Goal: Use online tool/utility: Utilize a website feature to perform a specific function

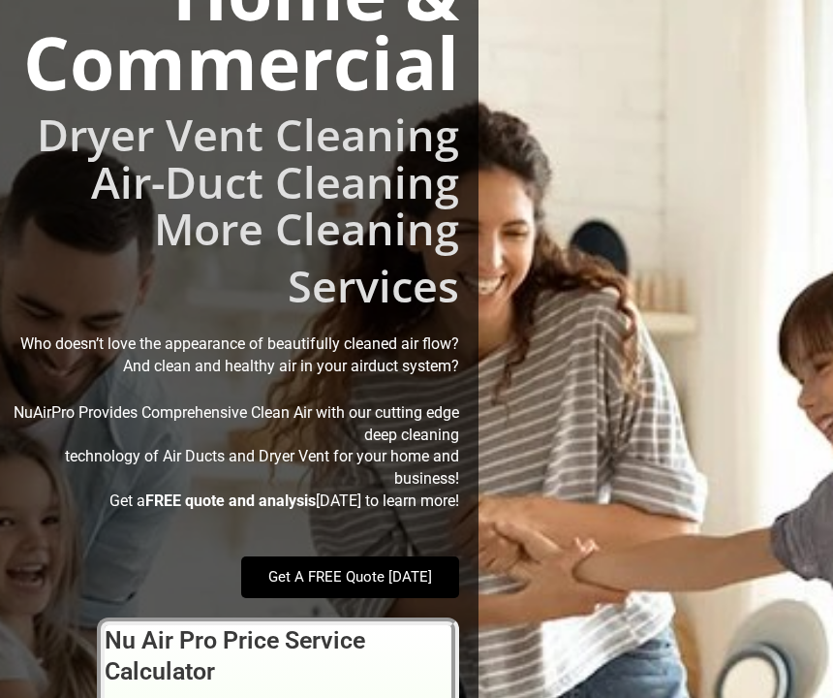
scroll to position [355, 0]
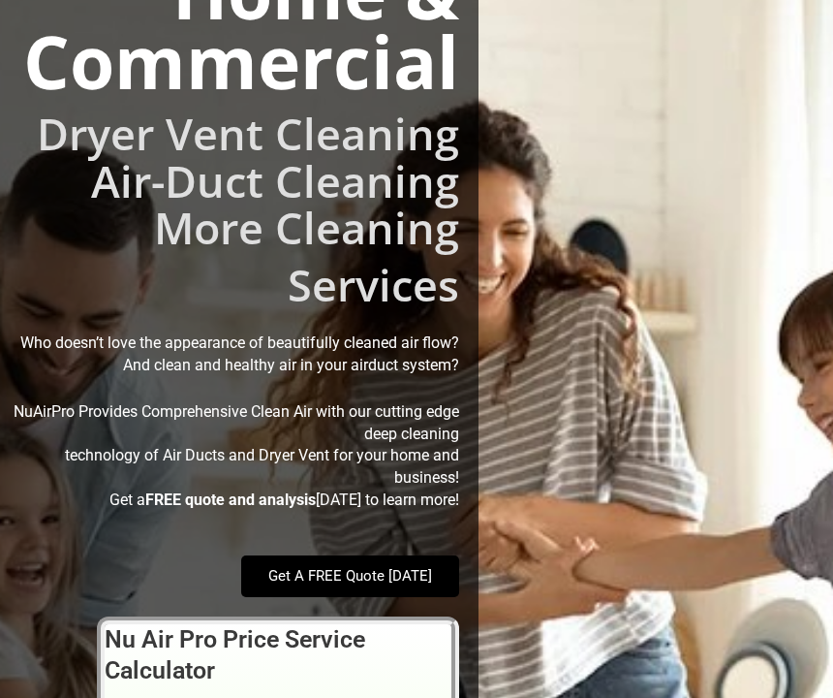
click at [535, 394] on div at bounding box center [516, 661] width 74 height 1506
click at [517, 439] on div at bounding box center [516, 661] width 74 height 1506
click at [512, 429] on div at bounding box center [516, 661] width 74 height 1506
click at [509, 429] on div at bounding box center [516, 661] width 74 height 1506
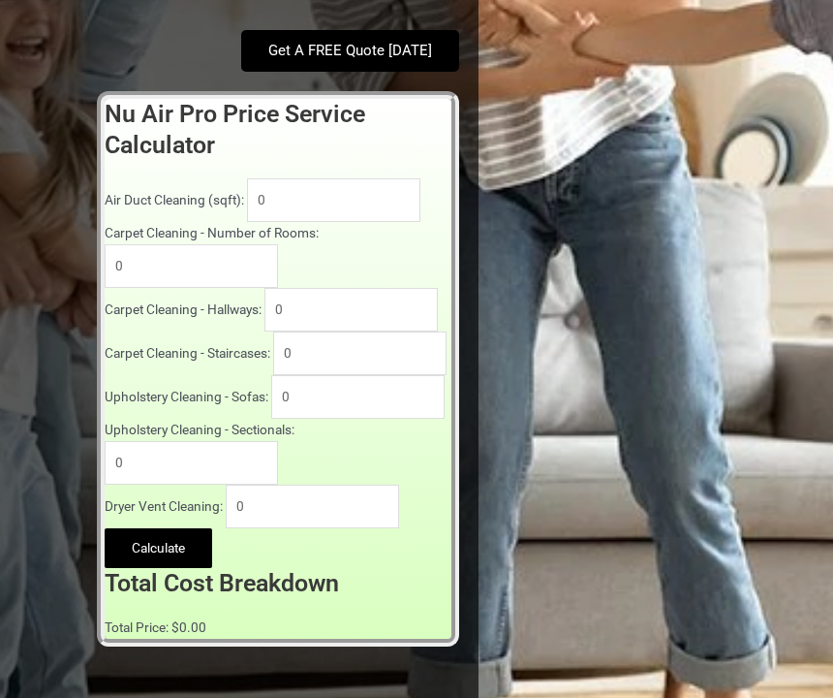
scroll to position [880, 0]
click at [247, 222] on input "0" at bounding box center [333, 200] width 173 height 44
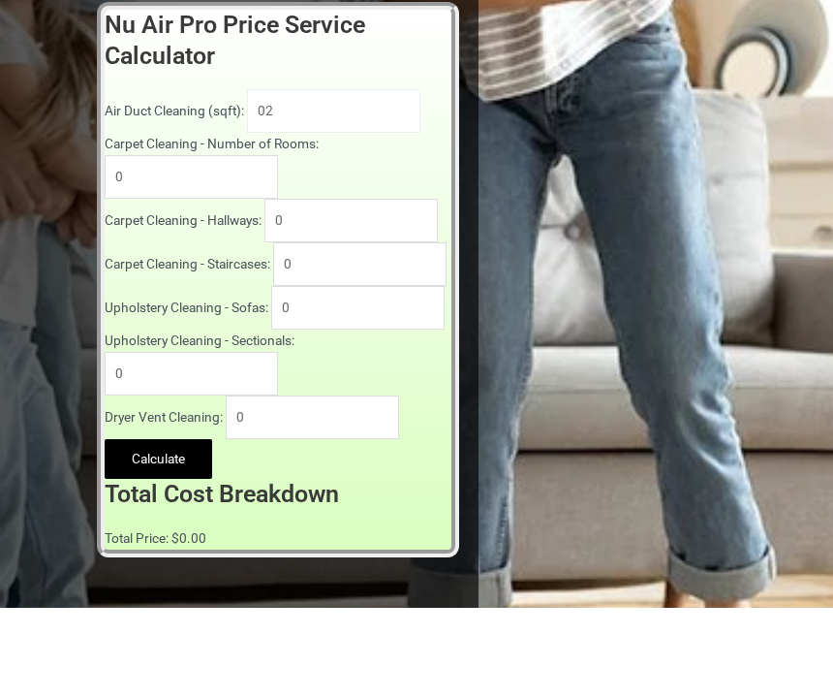
type input "0"
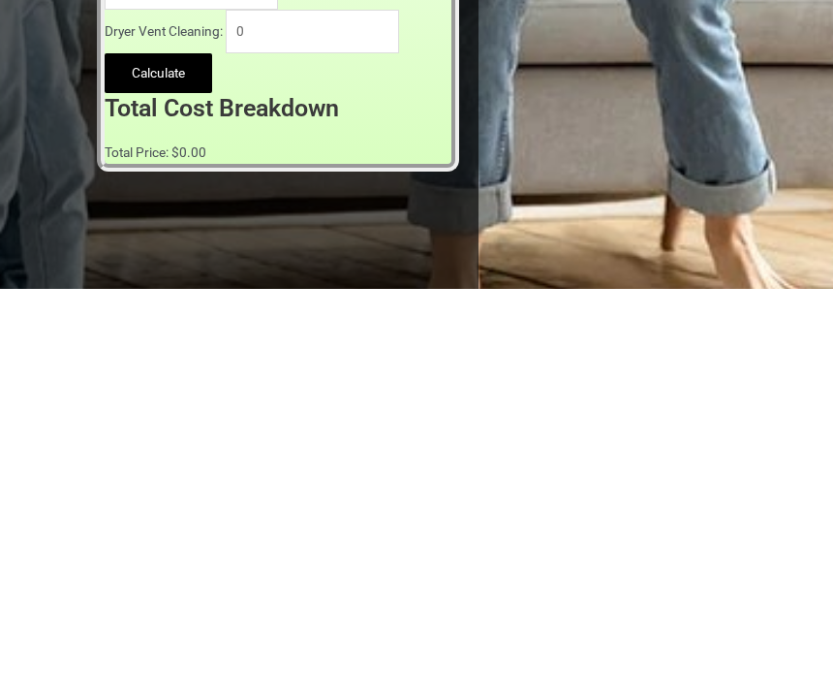
scroll to position [957, 0]
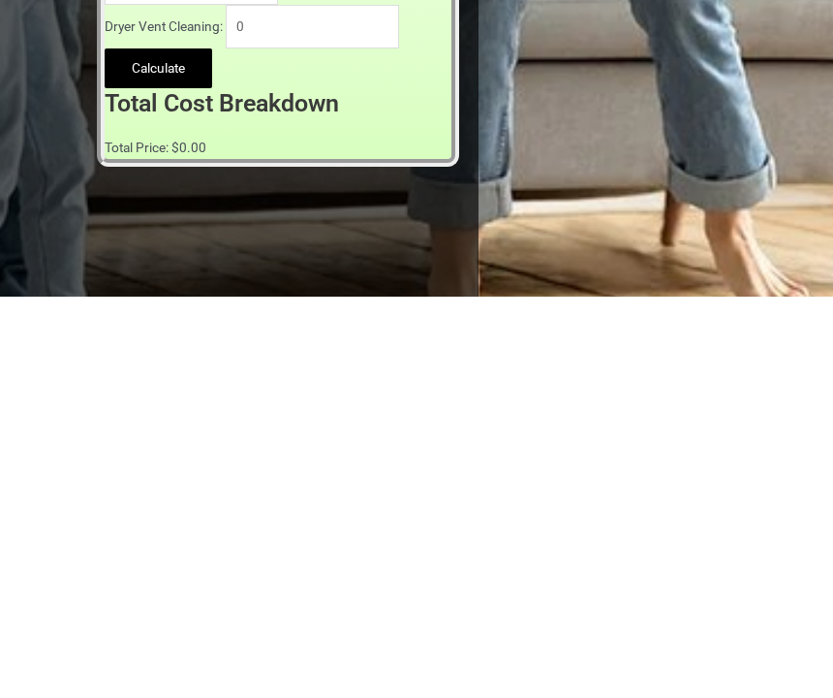
type input "2300"
click at [278, 407] on input "0" at bounding box center [312, 429] width 173 height 44
type input "1"
click at [180, 451] on button "Calculate" at bounding box center [159, 471] width 108 height 41
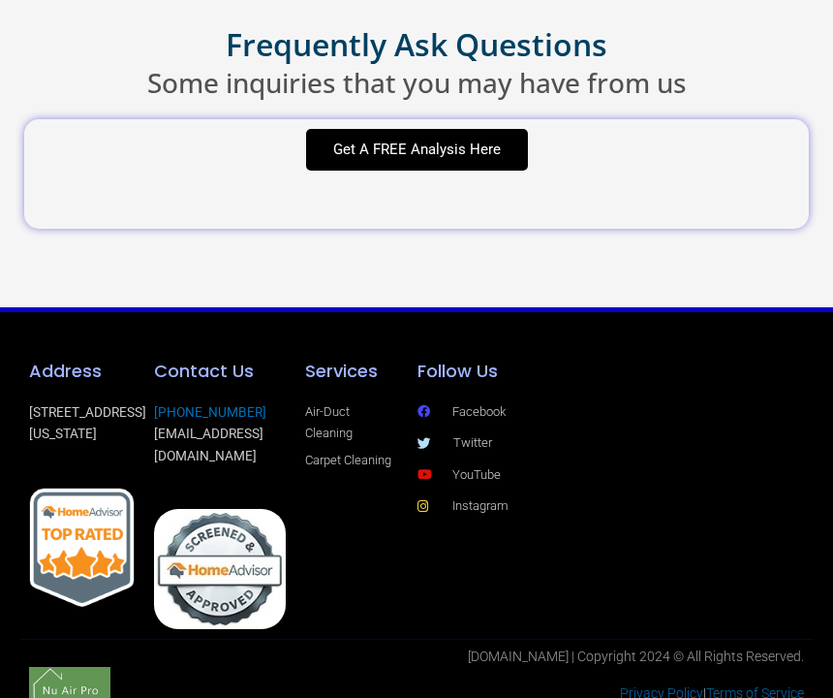
scroll to position [6791, 0]
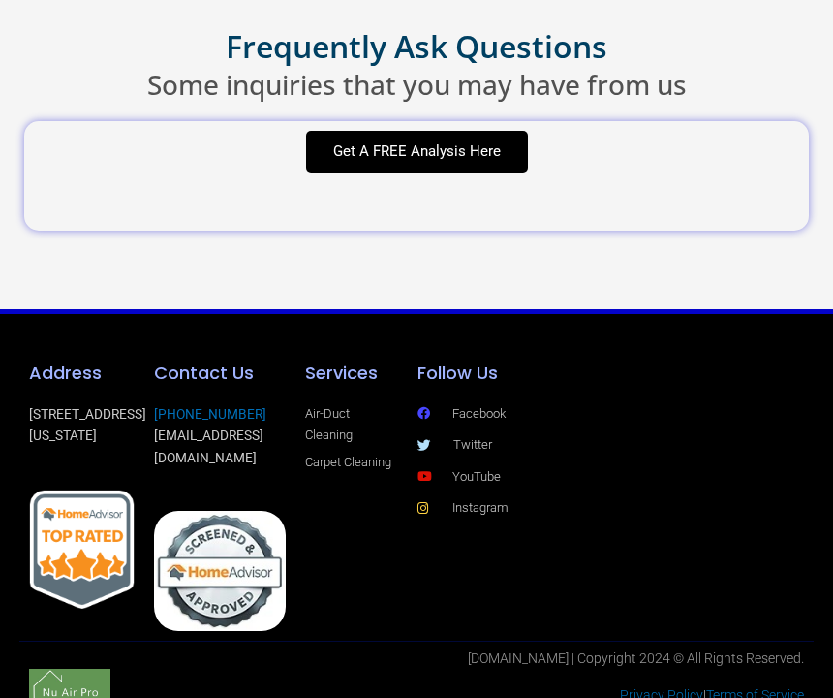
click at [498, 67] on h2 "Frequently Ask Questions" at bounding box center [417, 46] width 814 height 41
click at [535, 67] on h2 "Frequently Ask Questions" at bounding box center [417, 46] width 814 height 41
click at [541, 102] on h2 "Some inquiries that you may have from us" at bounding box center [417, 84] width 814 height 35
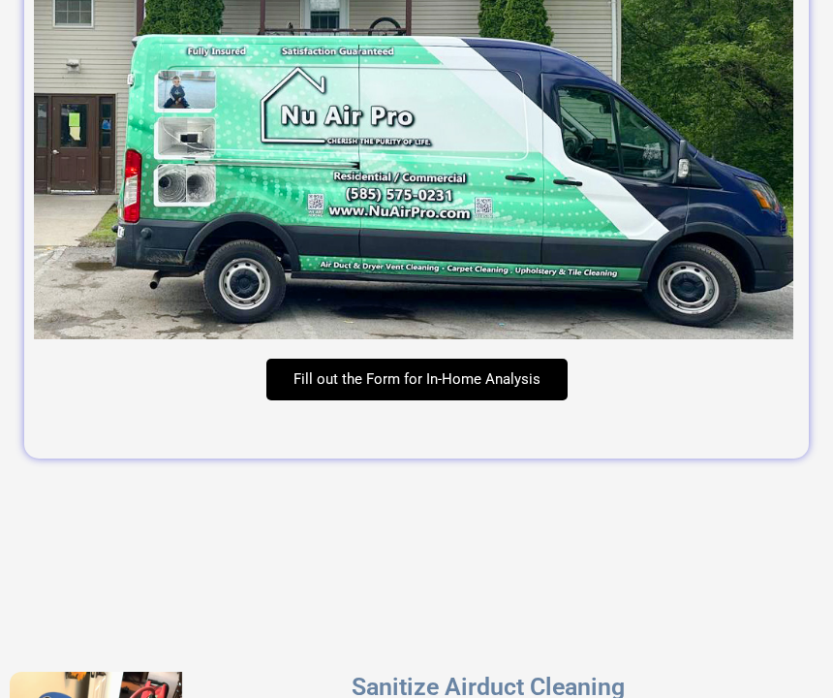
scroll to position [5506, 0]
click at [503, 387] on span "Fill out the Form for In-Home Analysis" at bounding box center [417, 379] width 247 height 15
